Goal: Task Accomplishment & Management: Manage account settings

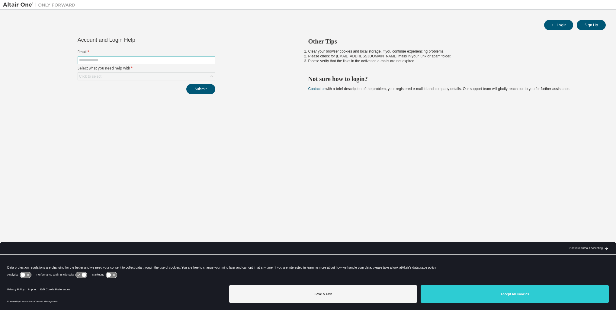
click at [113, 57] on span at bounding box center [147, 60] width 138 height 8
click at [112, 60] on input "text" at bounding box center [146, 60] width 135 height 5
type input "**********"
click at [170, 76] on div "Click to select" at bounding box center [146, 76] width 137 height 7
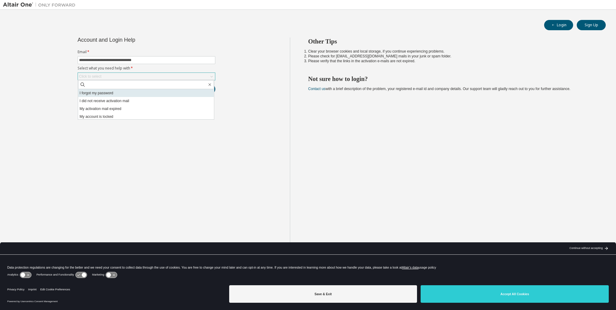
click at [136, 94] on li "I forgot my password" at bounding box center [146, 93] width 136 height 8
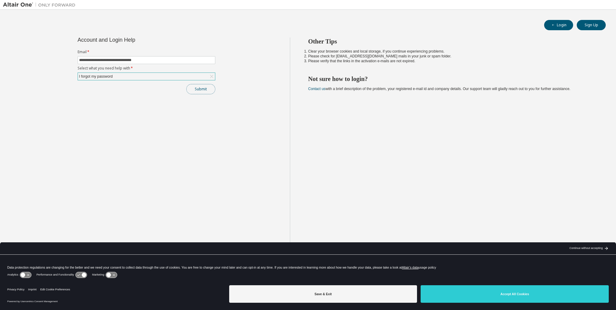
click at [206, 88] on button "Submit" at bounding box center [200, 89] width 29 height 10
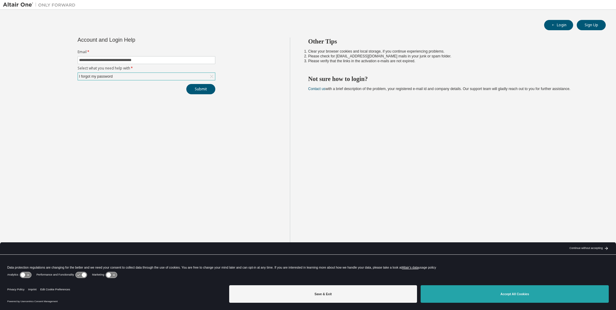
click at [526, 294] on button "Accept All Cookies" at bounding box center [514, 294] width 188 height 18
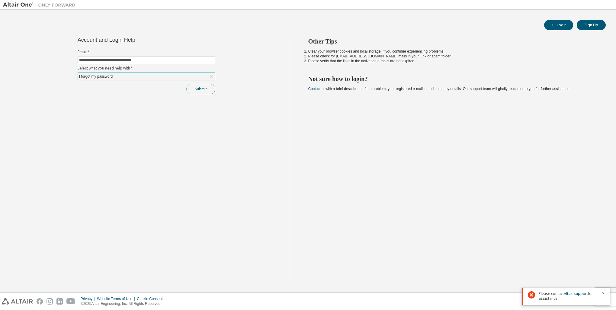
click at [203, 88] on button "Submit" at bounding box center [200, 89] width 29 height 10
click at [576, 271] on link "Altair support" at bounding box center [575, 270] width 24 height 5
click at [219, 291] on div "**********" at bounding box center [308, 151] width 616 height 283
click at [200, 89] on button "Submit" at bounding box center [200, 89] width 29 height 10
drag, startPoint x: 347, startPoint y: 271, endPoint x: 333, endPoint y: 36, distance: 235.5
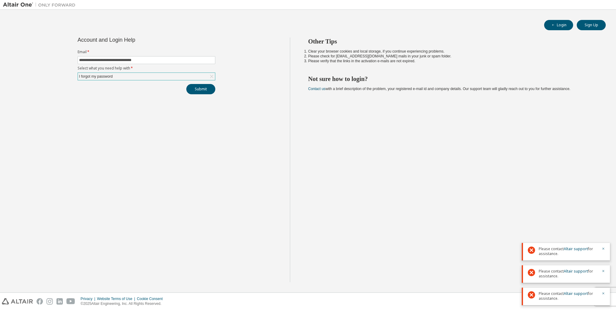
click at [348, 267] on div "Other Tips Clear your browser cookies and local storage, if you continue experi…" at bounding box center [451, 159] width 323 height 244
click at [560, 21] on button "Login" at bounding box center [558, 25] width 29 height 10
